Goal: Information Seeking & Learning: Understand process/instructions

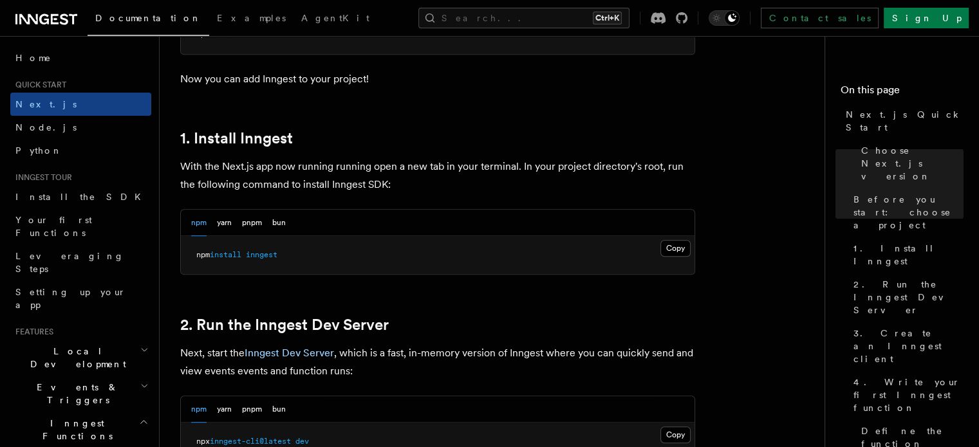
scroll to position [643, 0]
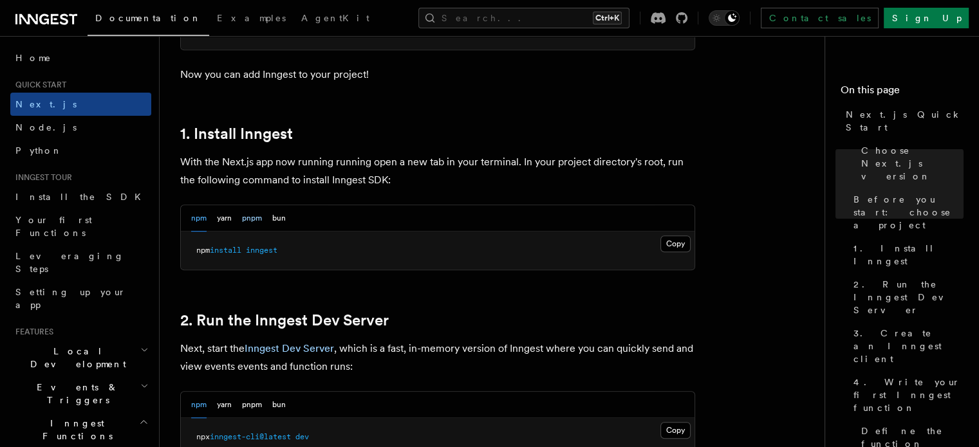
click at [247, 216] on button "pnpm" at bounding box center [252, 218] width 20 height 26
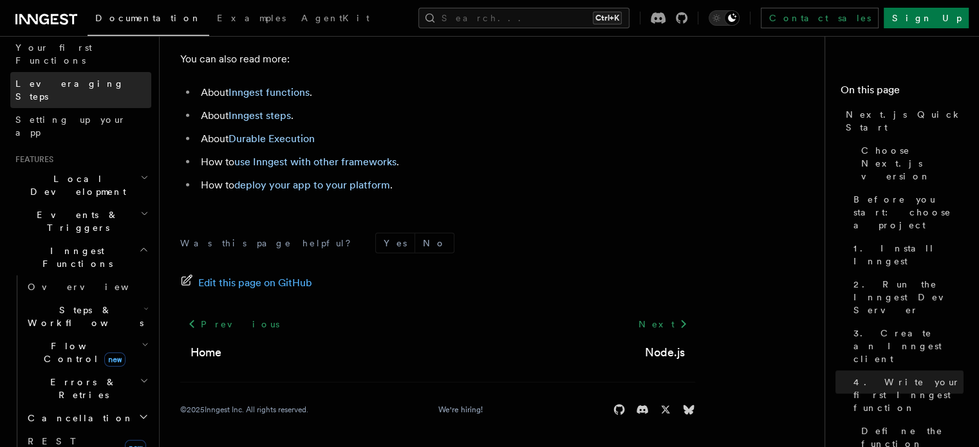
scroll to position [193, 0]
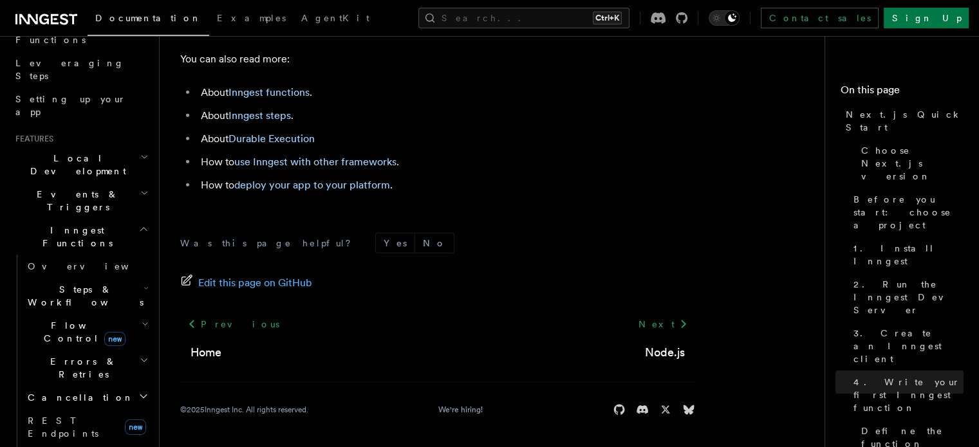
click at [120, 147] on h2 "Local Development" at bounding box center [80, 165] width 141 height 36
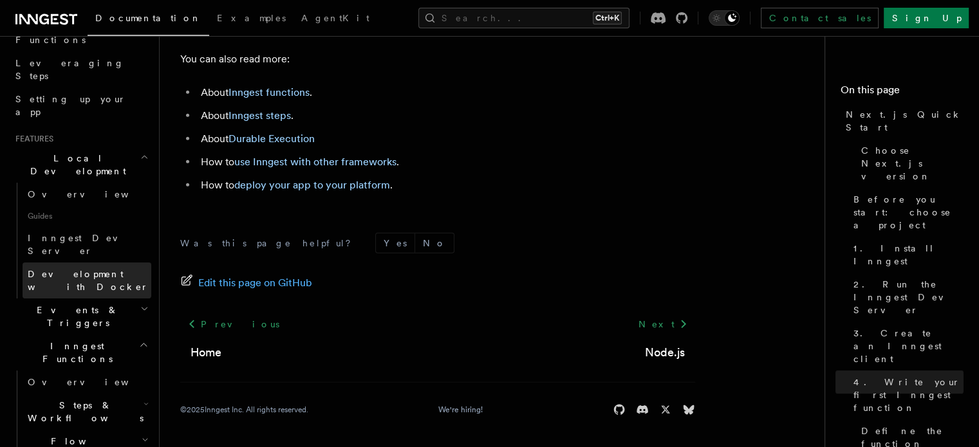
click at [108, 269] on span "Development with Docker" at bounding box center [88, 280] width 121 height 23
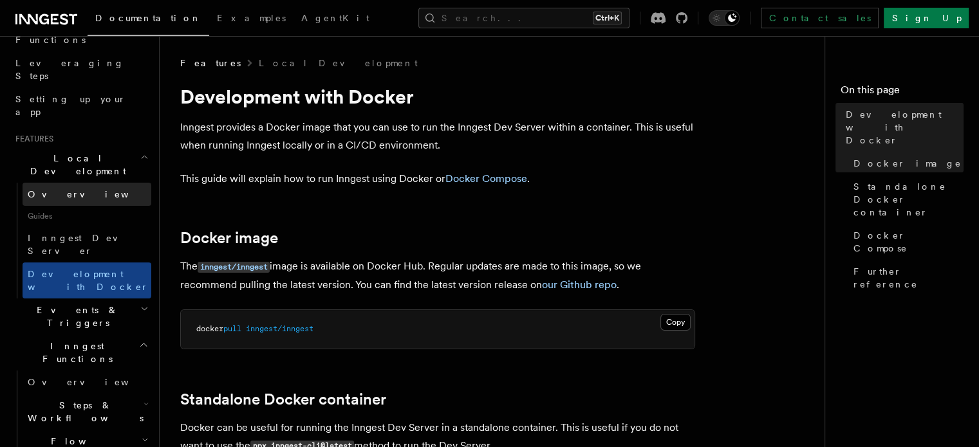
click at [85, 183] on link "Overview" at bounding box center [87, 194] width 129 height 23
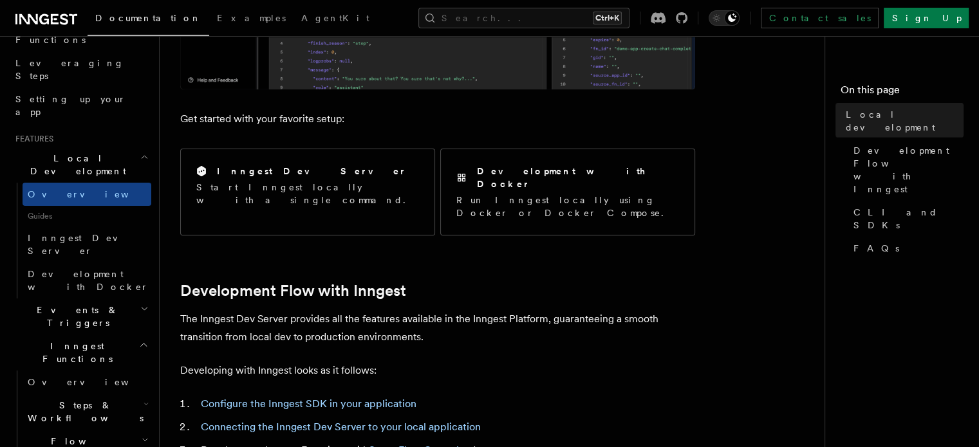
scroll to position [450, 0]
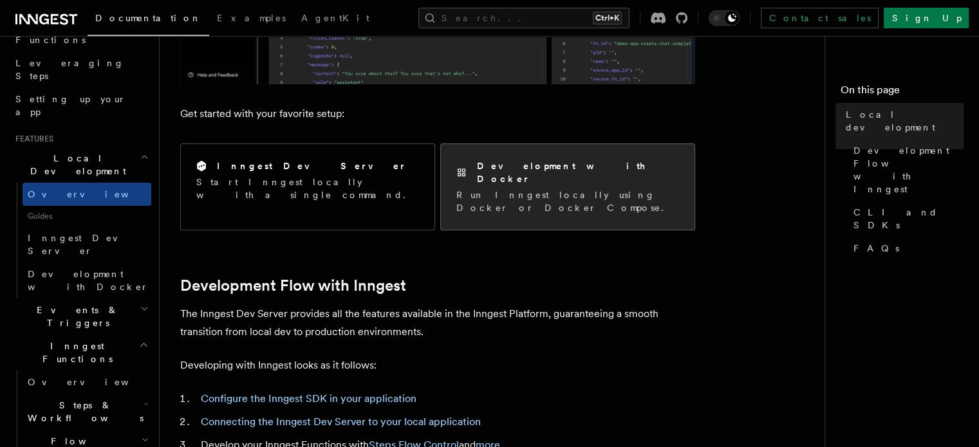
click at [528, 169] on h2 "Development with Docker" at bounding box center [578, 173] width 202 height 26
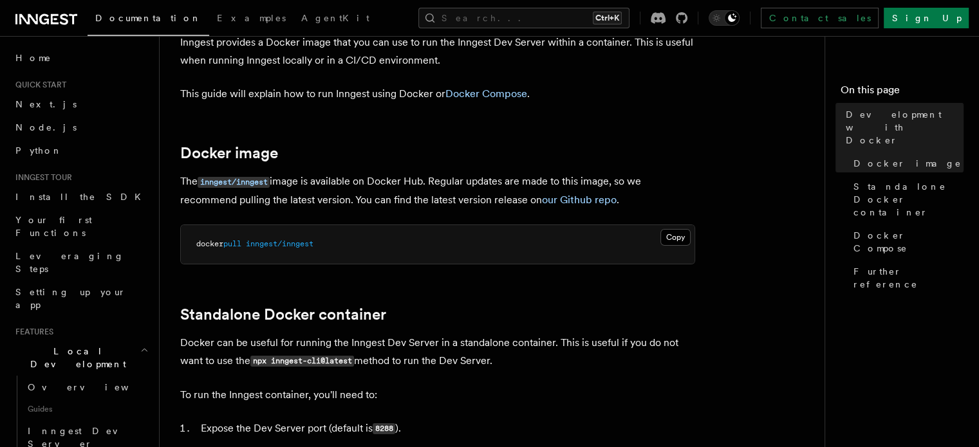
scroll to position [322, 0]
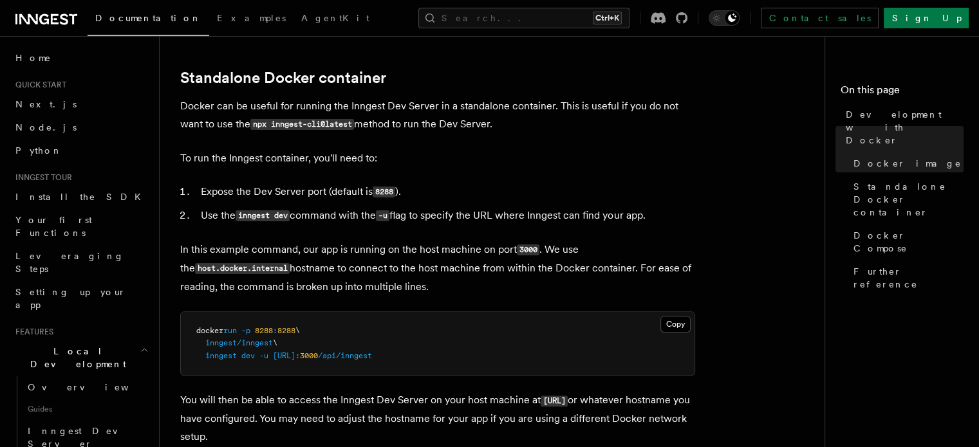
click at [824, 437] on nav "On this page Development with Docker Docker image Standalone Docker container D…" at bounding box center [901, 241] width 154 height 411
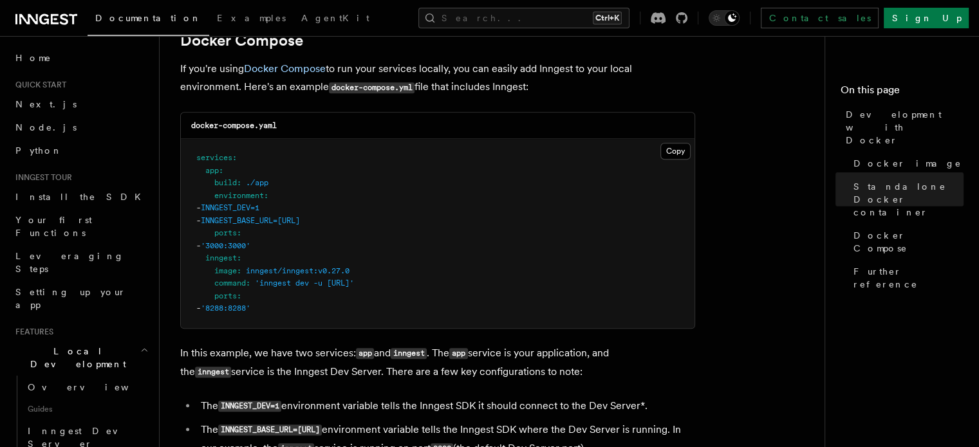
scroll to position [837, 0]
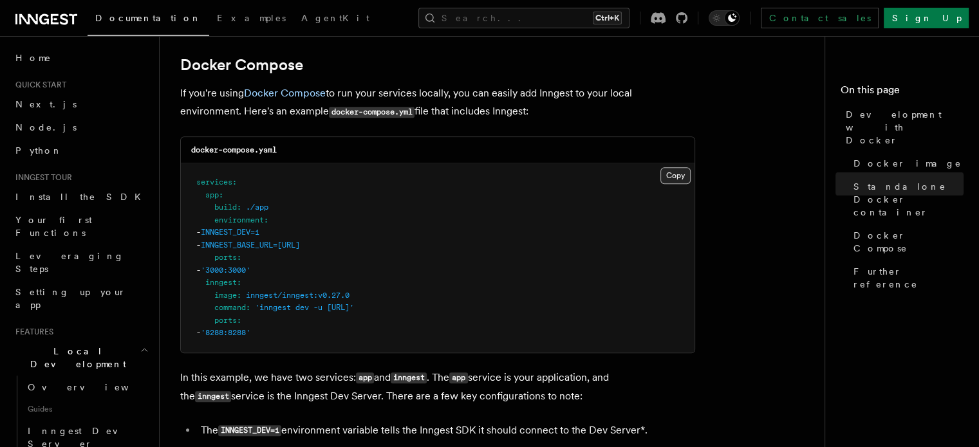
click at [672, 177] on button "Copy Copied" at bounding box center [675, 175] width 30 height 17
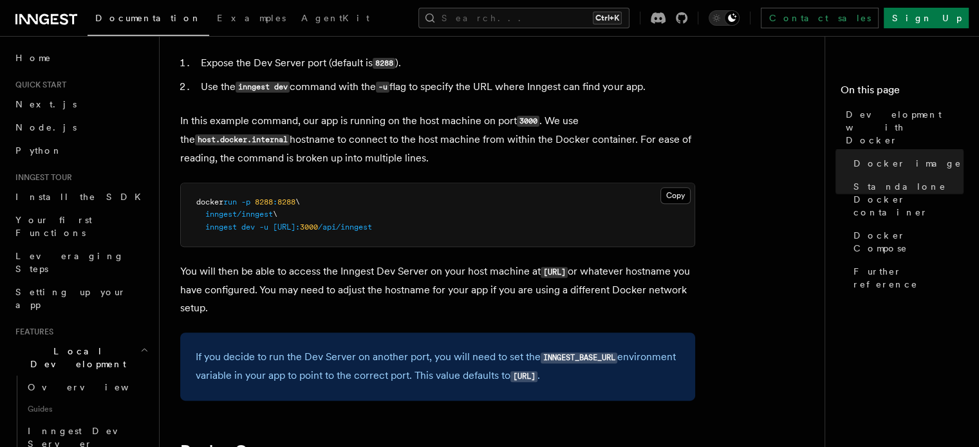
scroll to position [193, 0]
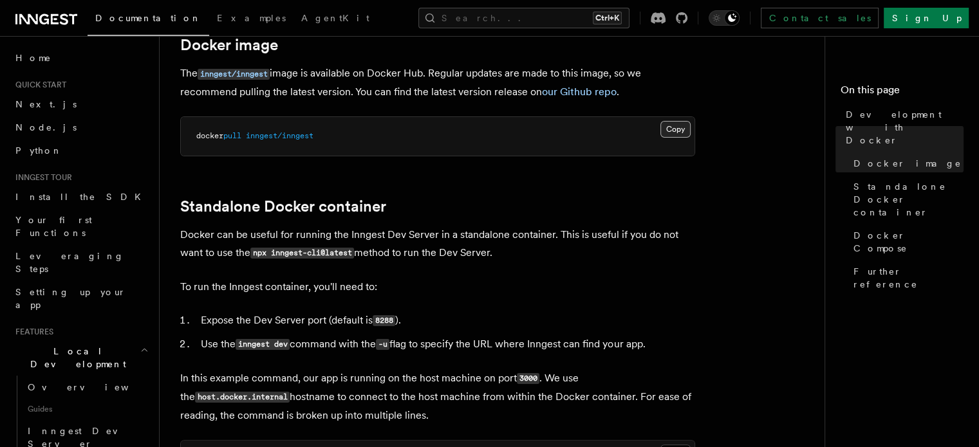
click at [683, 131] on button "Copy Copied" at bounding box center [675, 129] width 30 height 17
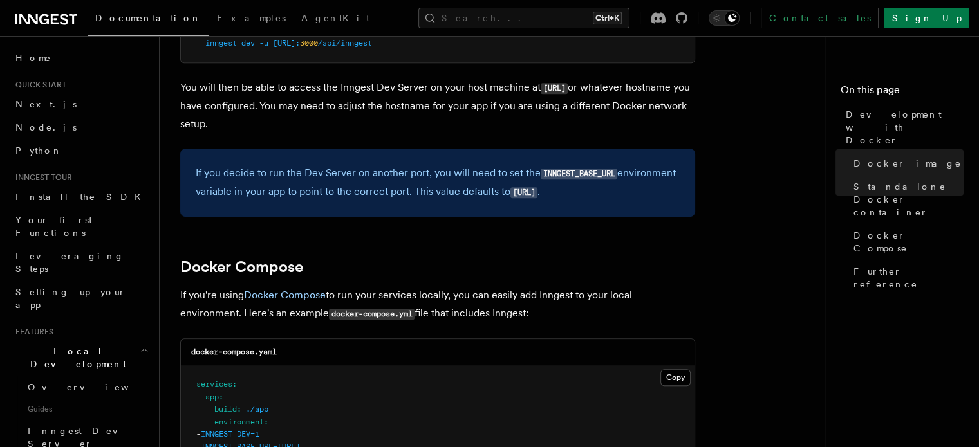
scroll to position [450, 0]
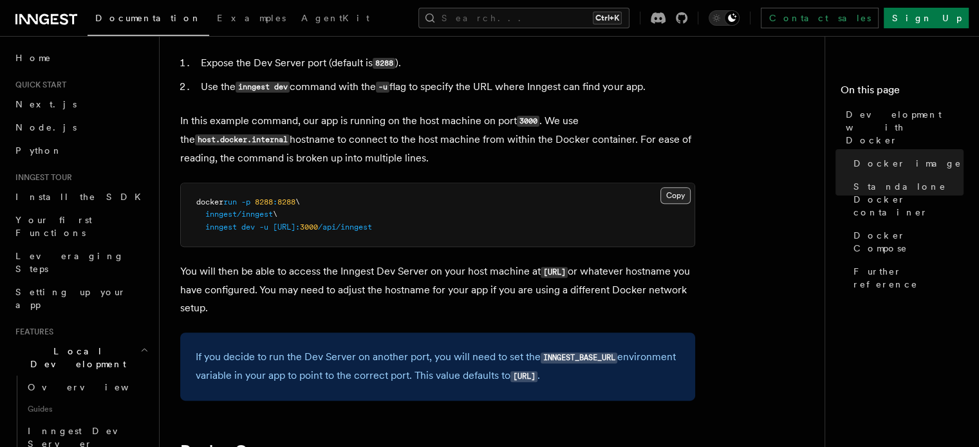
click at [678, 194] on button "Copy Copied" at bounding box center [675, 195] width 30 height 17
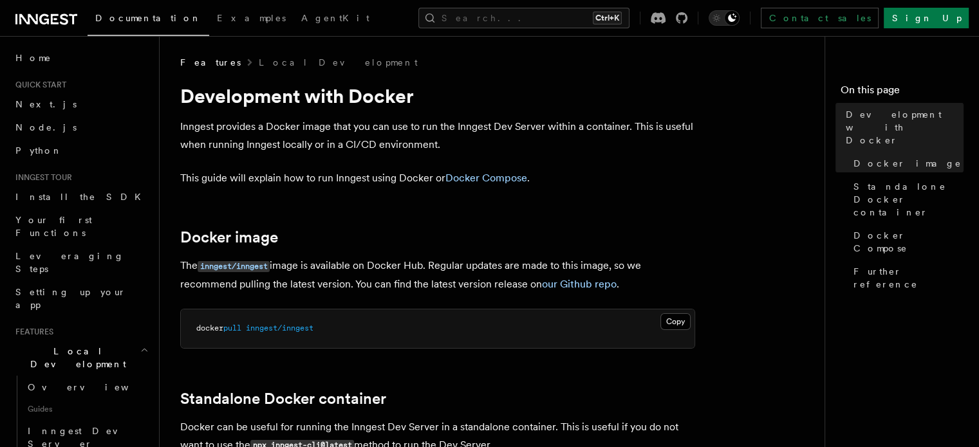
scroll to position [0, 0]
click at [80, 196] on link "Install the SDK" at bounding box center [80, 196] width 141 height 23
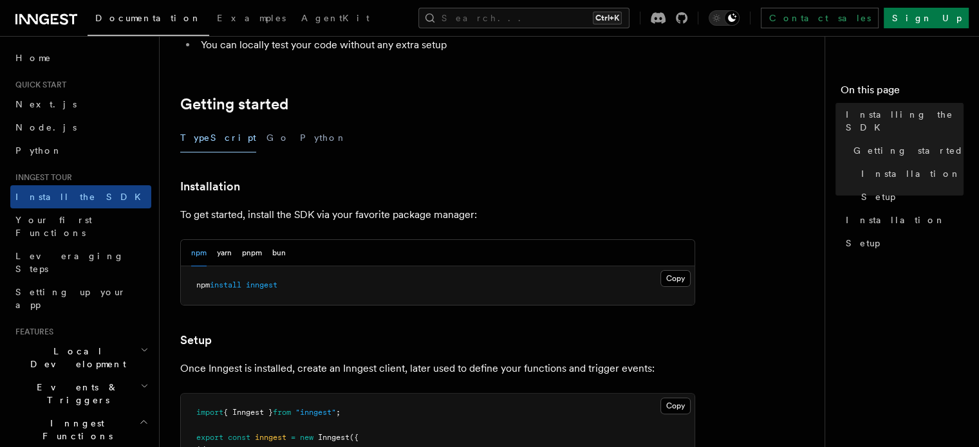
scroll to position [257, 0]
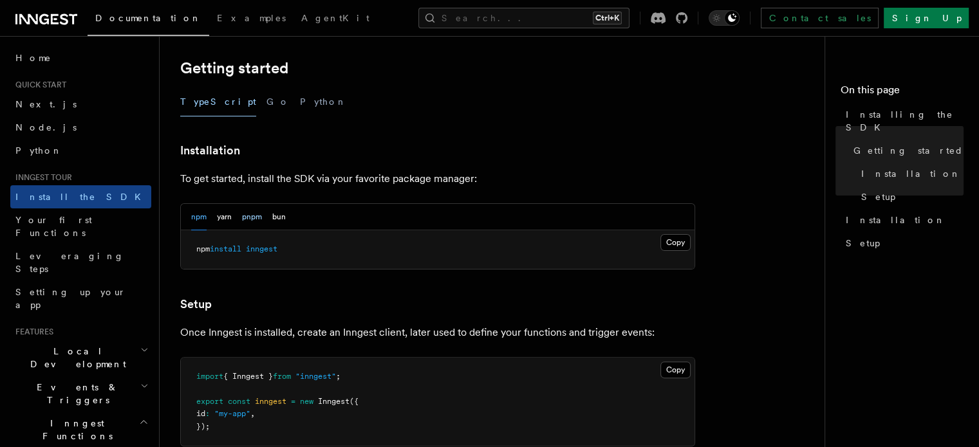
click at [259, 225] on button "pnpm" at bounding box center [252, 217] width 20 height 26
click at [662, 245] on button "Copy Copied" at bounding box center [675, 242] width 30 height 17
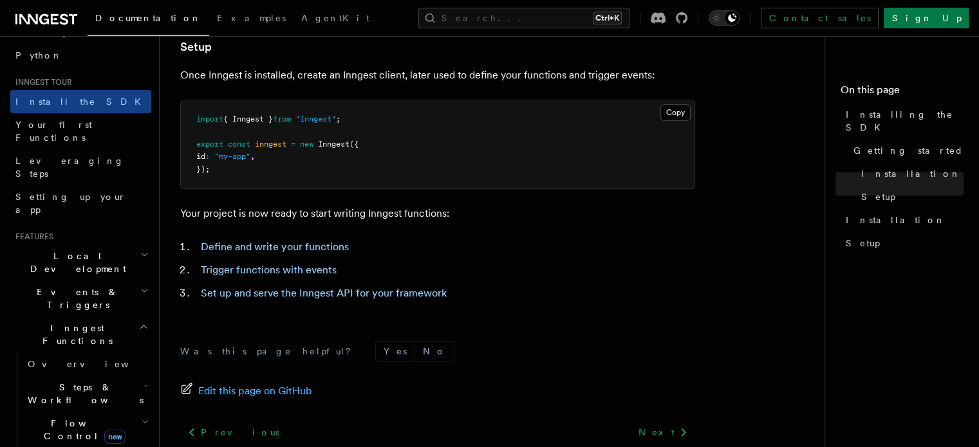
scroll to position [193, 0]
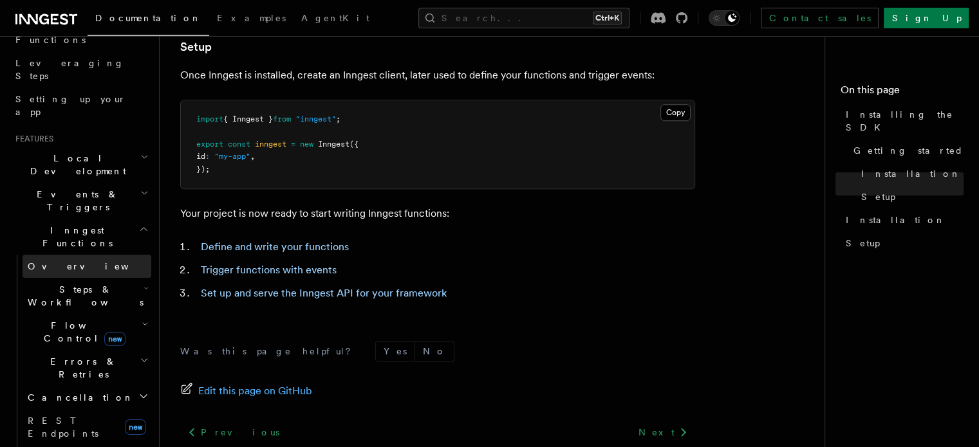
click at [59, 261] on span "Overview" at bounding box center [94, 266] width 133 height 10
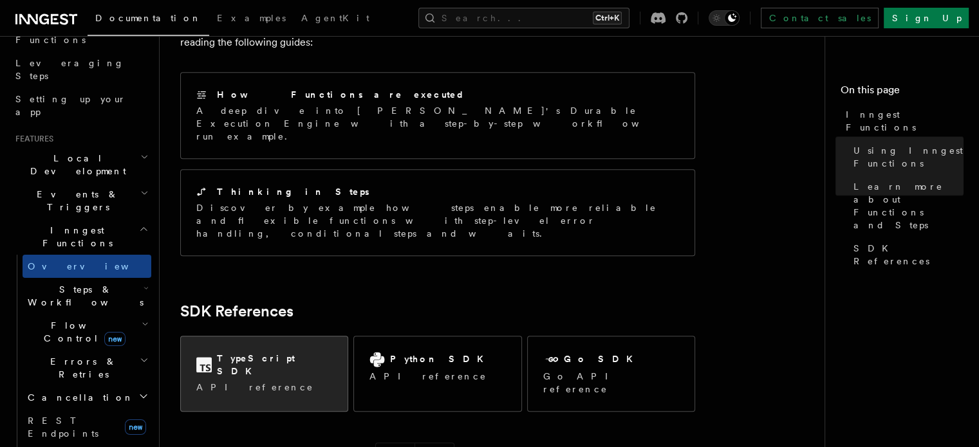
scroll to position [1023, 0]
click at [254, 351] on h2 "TypeScript SDK" at bounding box center [274, 364] width 115 height 26
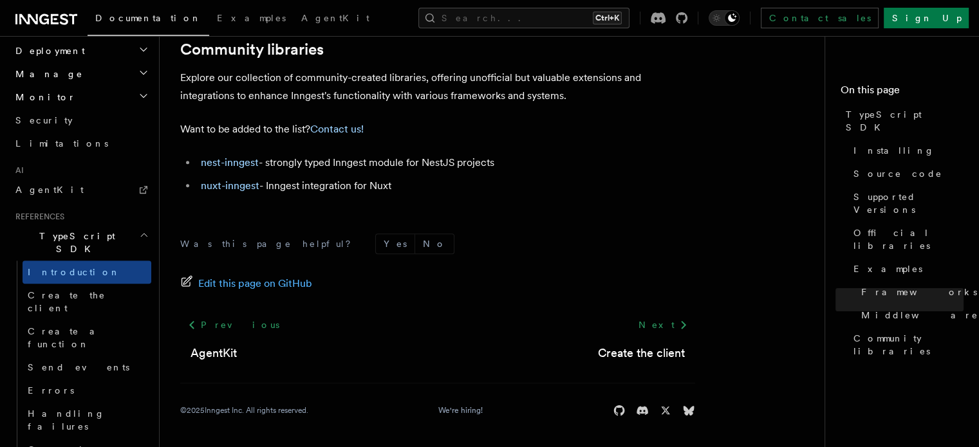
scroll to position [708, 0]
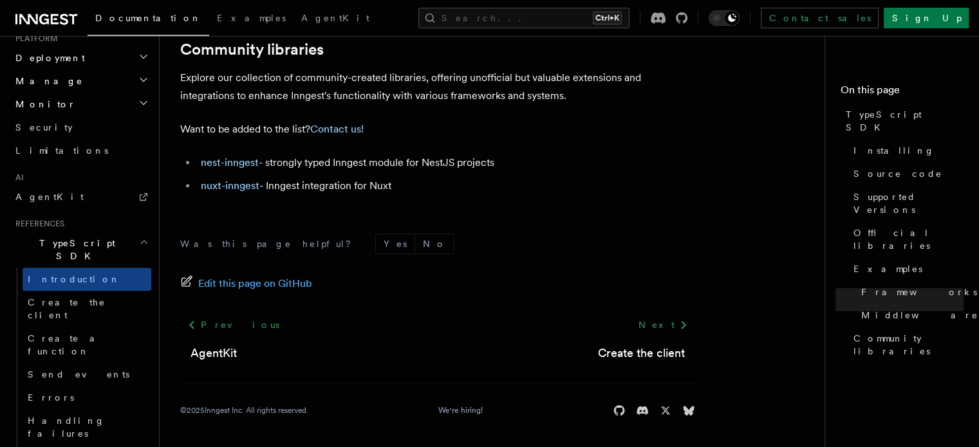
click at [665, 336] on div "Next Create the client" at bounding box center [641, 337] width 107 height 49
click at [664, 350] on link "Create the client" at bounding box center [641, 353] width 87 height 18
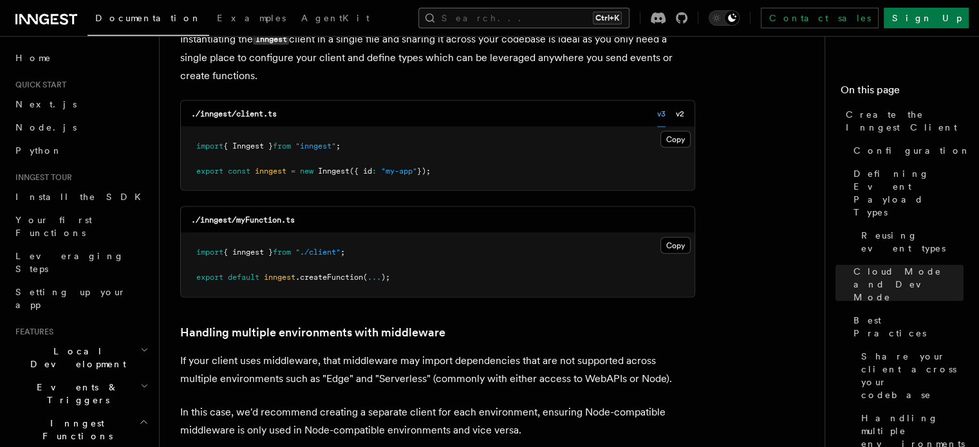
scroll to position [2385, 0]
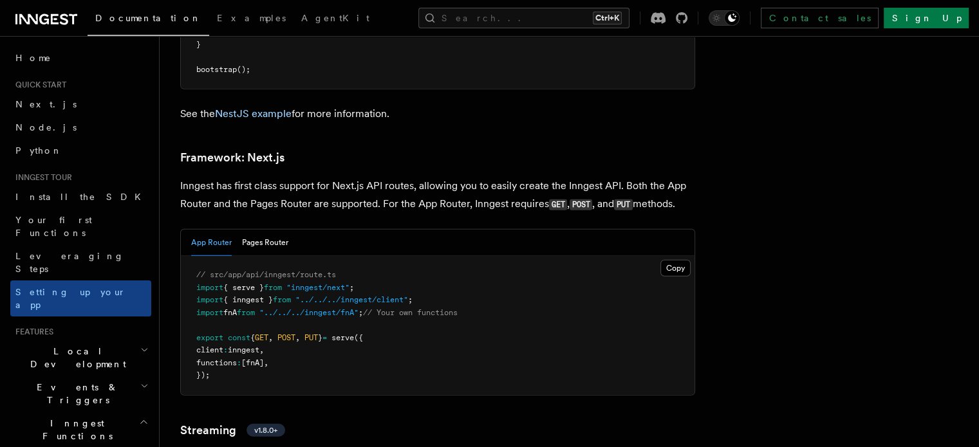
scroll to position [8347, 0]
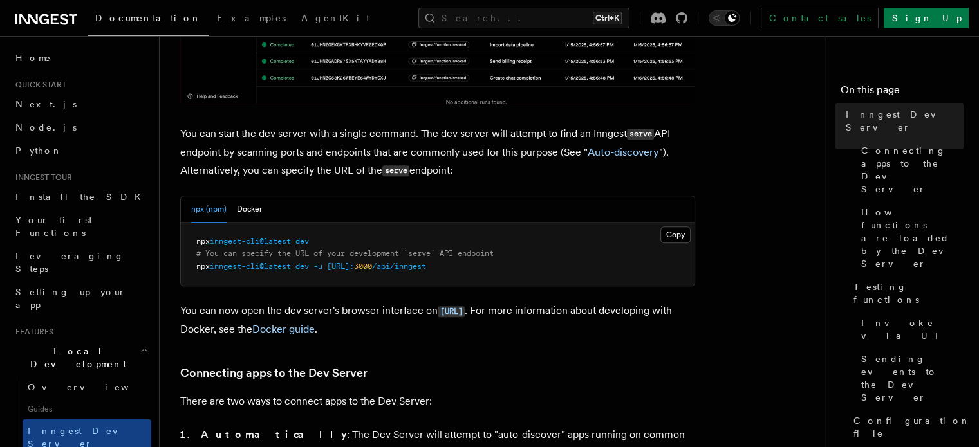
scroll to position [450, 0]
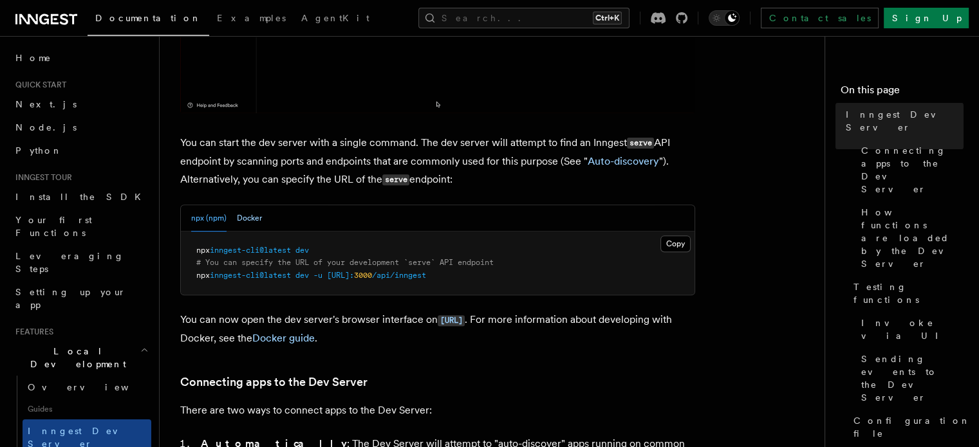
click at [252, 218] on button "Docker" at bounding box center [249, 218] width 25 height 26
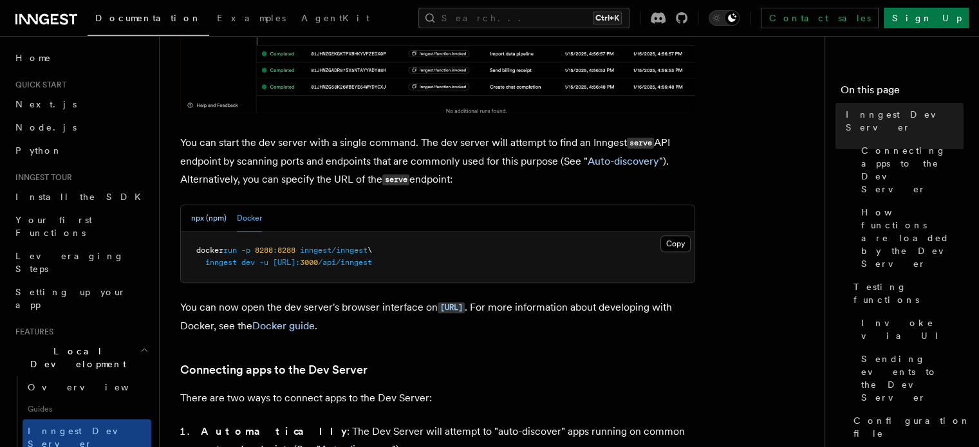
click at [206, 221] on button "npx (npm)" at bounding box center [208, 218] width 35 height 26
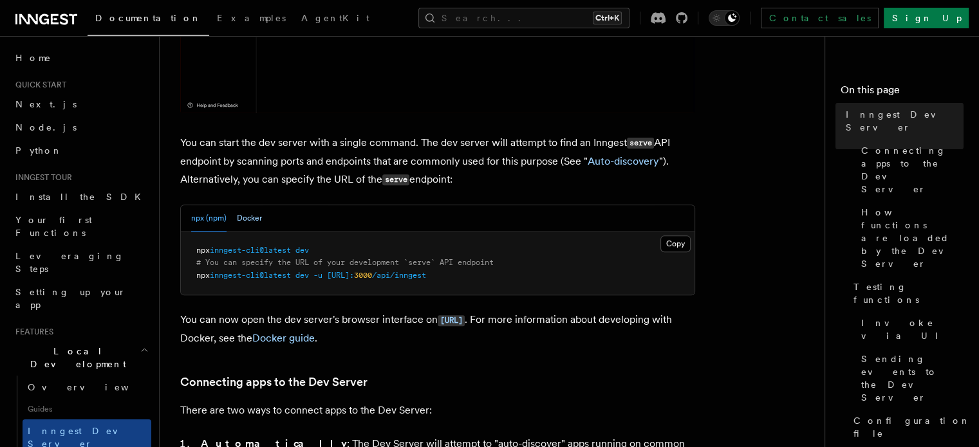
click at [246, 221] on button "Docker" at bounding box center [249, 218] width 25 height 26
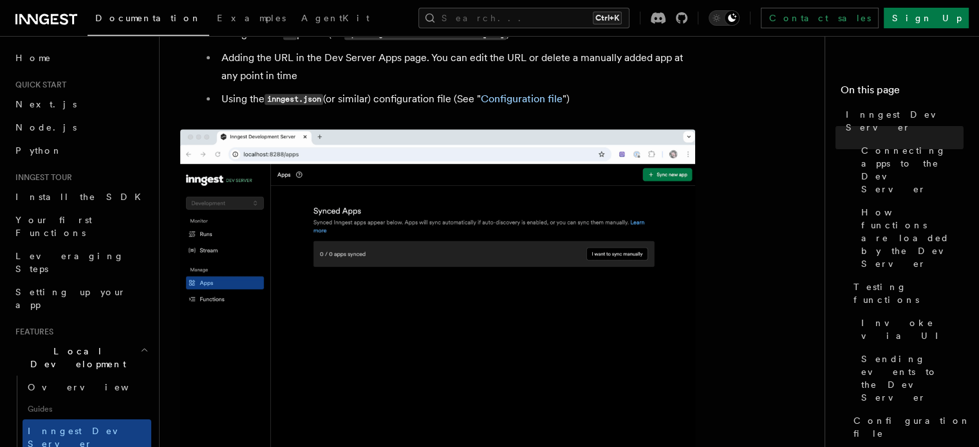
scroll to position [965, 0]
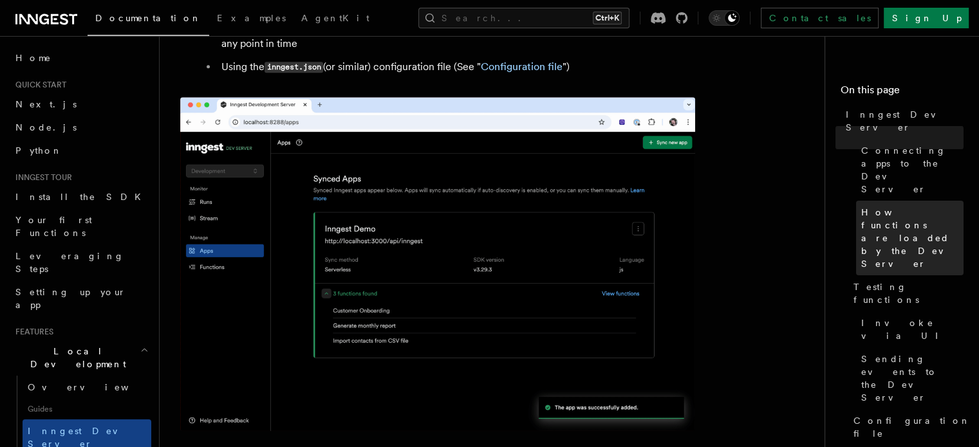
click at [861, 206] on span "How functions are loaded by the Dev Server" at bounding box center [912, 238] width 102 height 64
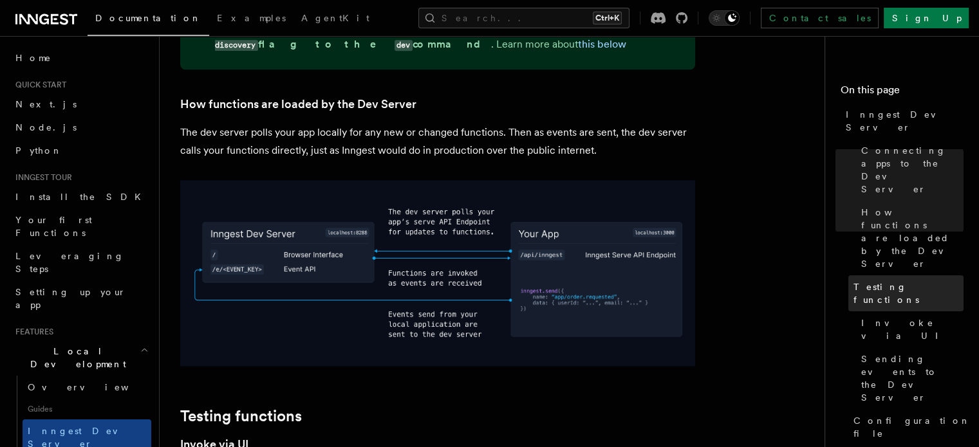
click at [853, 281] on span "Testing functions" at bounding box center [908, 294] width 110 height 26
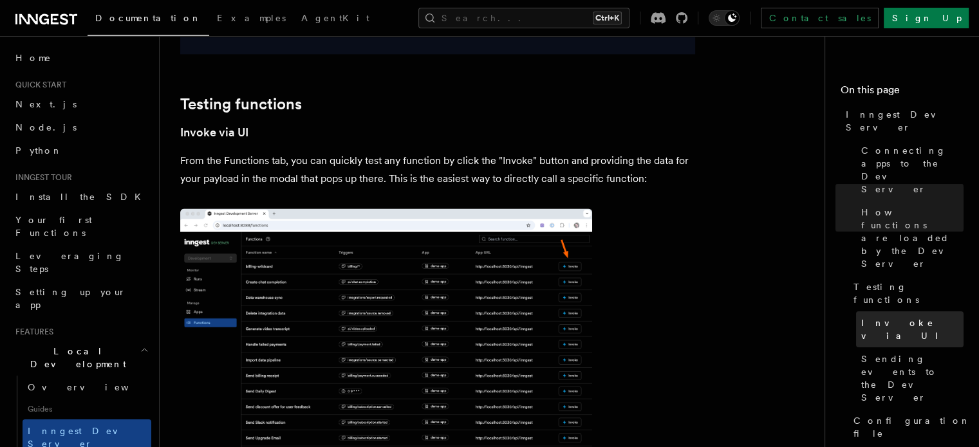
click at [861, 317] on span "Invoke via UI" at bounding box center [912, 330] width 102 height 26
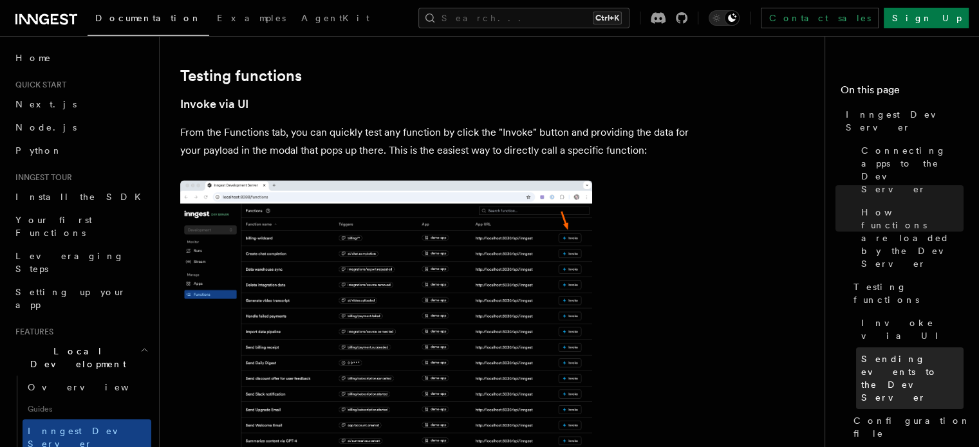
click at [861, 353] on span "Sending events to the Dev Server" at bounding box center [912, 378] width 102 height 51
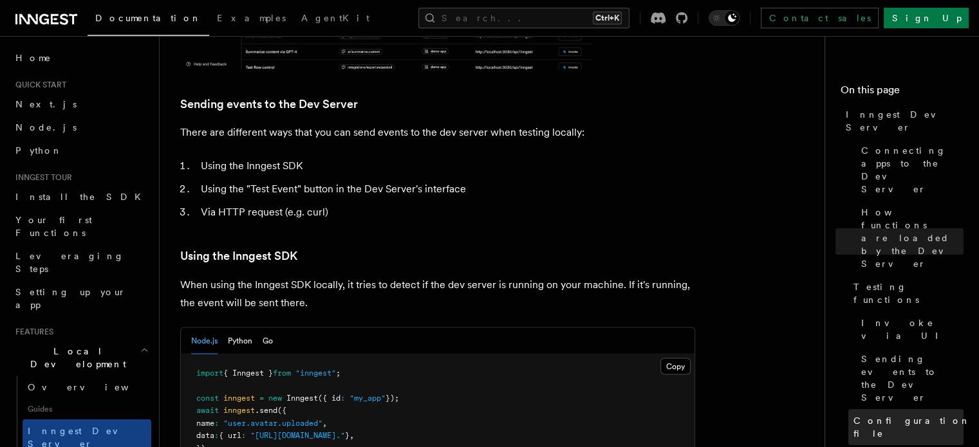
click at [853, 414] on span "Configuration file" at bounding box center [911, 427] width 117 height 26
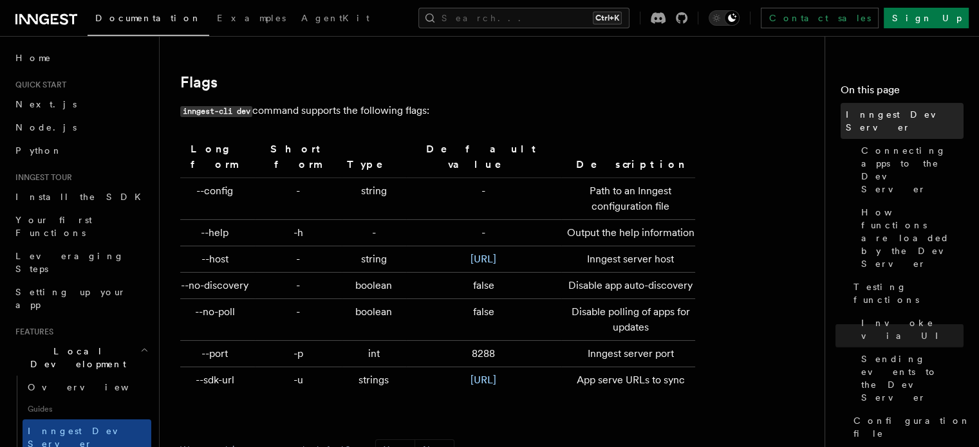
click at [846, 113] on span "Inngest Dev Server" at bounding box center [905, 121] width 118 height 26
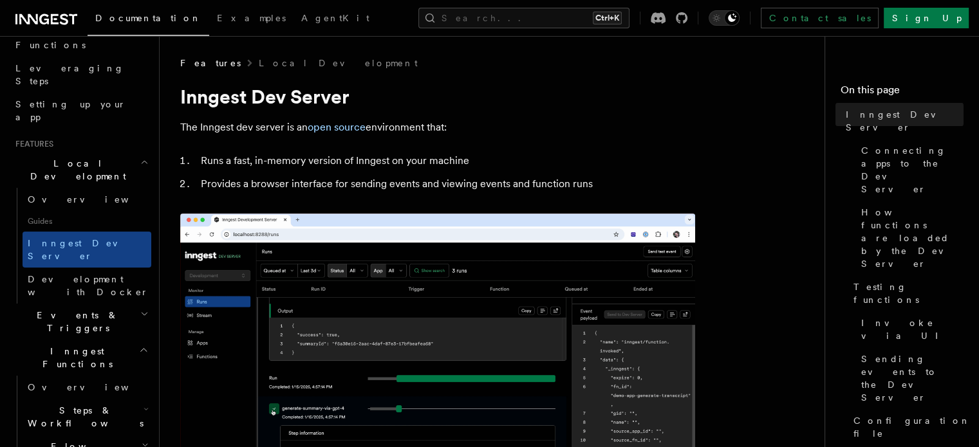
scroll to position [193, 0]
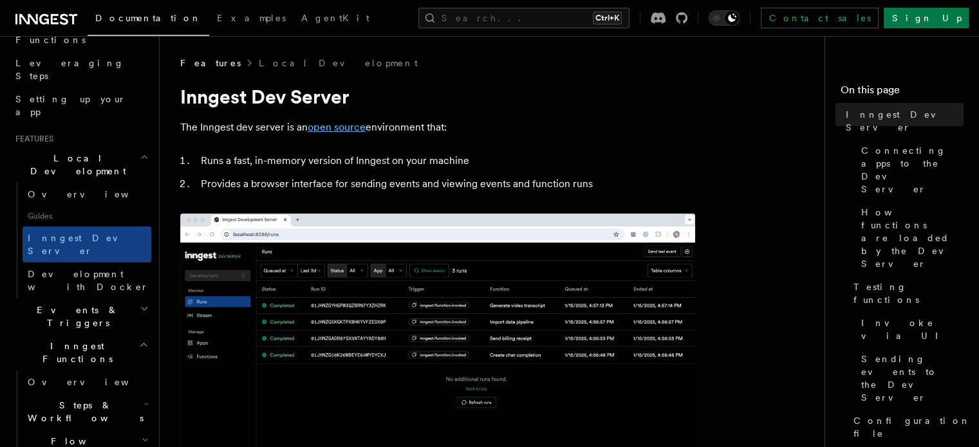
click at [363, 133] on link "open source" at bounding box center [337, 127] width 58 height 12
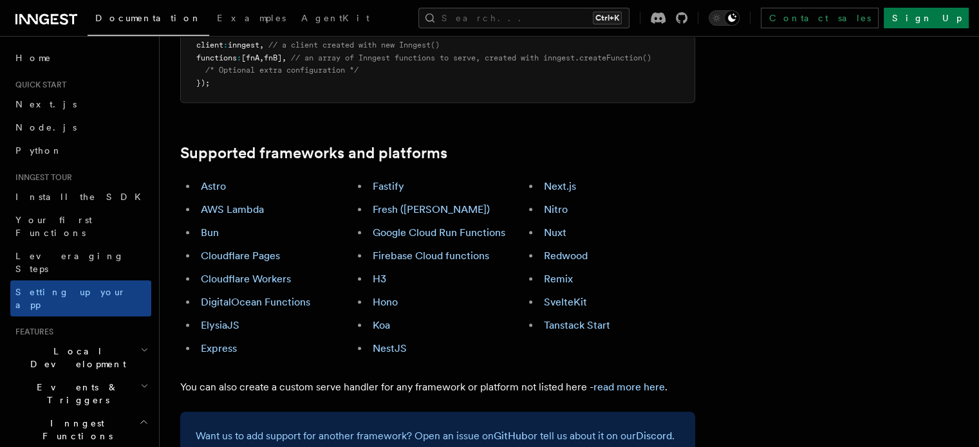
scroll to position [708, 0]
click at [104, 340] on h2 "Local Development" at bounding box center [80, 358] width 141 height 36
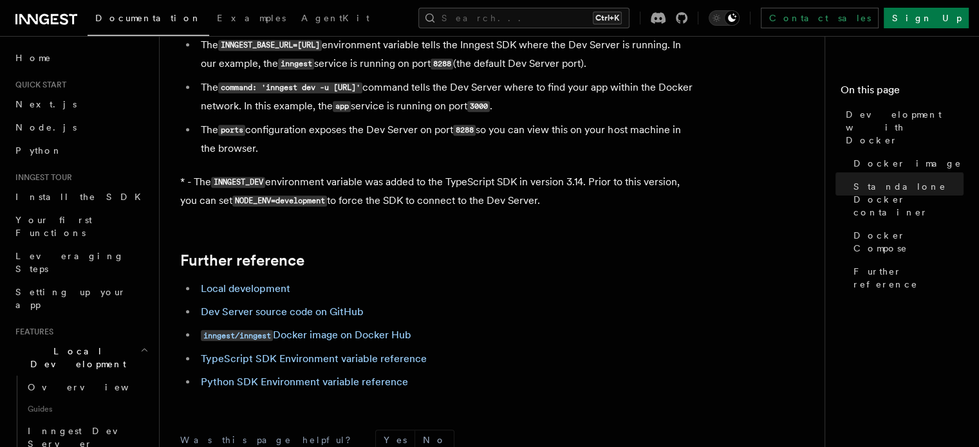
scroll to position [1287, 0]
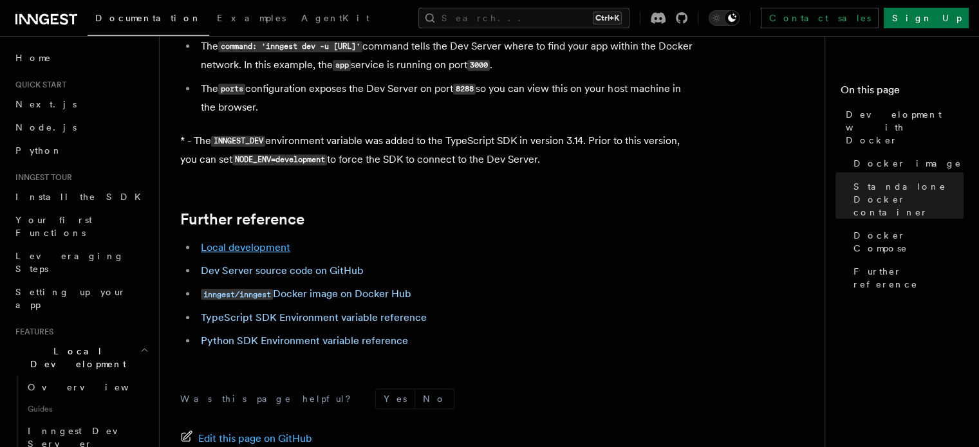
click at [278, 254] on link "Local development" at bounding box center [245, 247] width 89 height 12
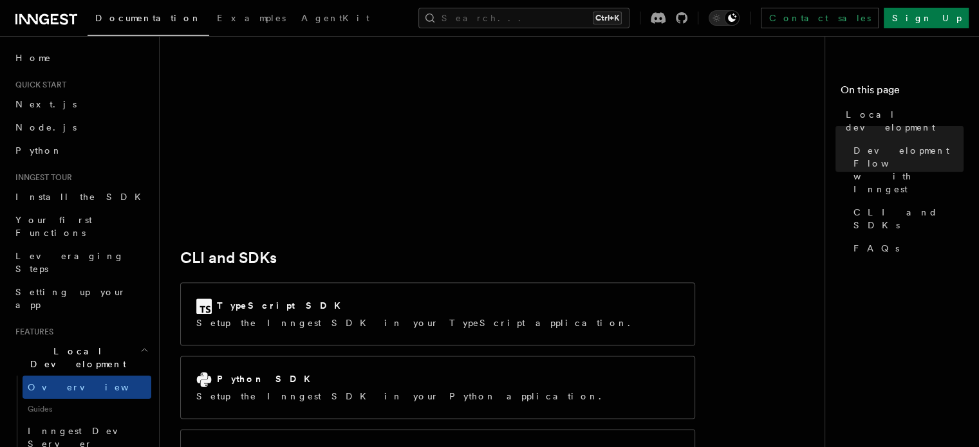
scroll to position [1673, 0]
